Goal: Go to known website: Access a specific website the user already knows

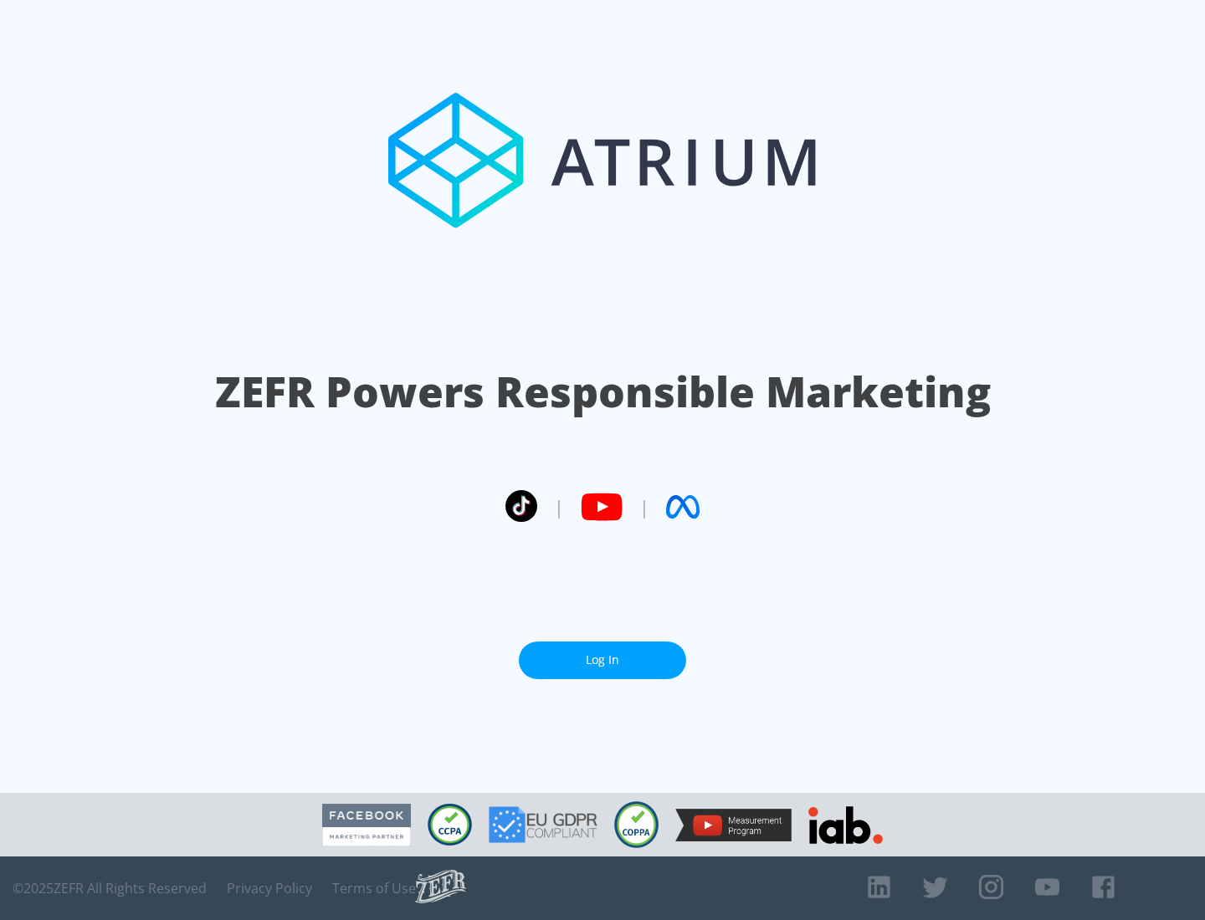
click at [602, 653] on link "Log In" at bounding box center [602, 661] width 167 height 38
